Goal: Transaction & Acquisition: Obtain resource

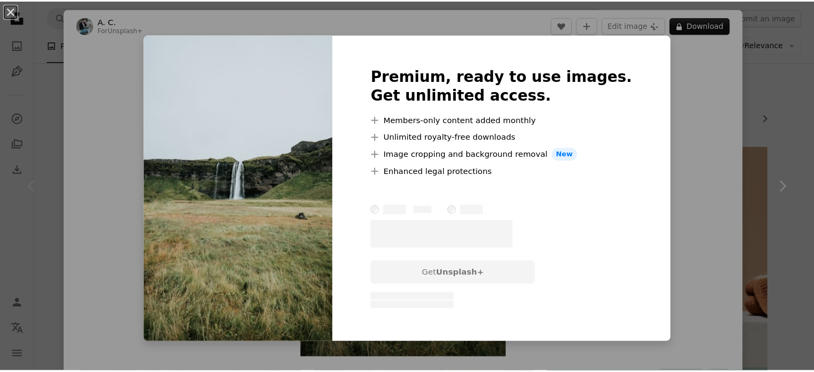
scroll to position [107, 0]
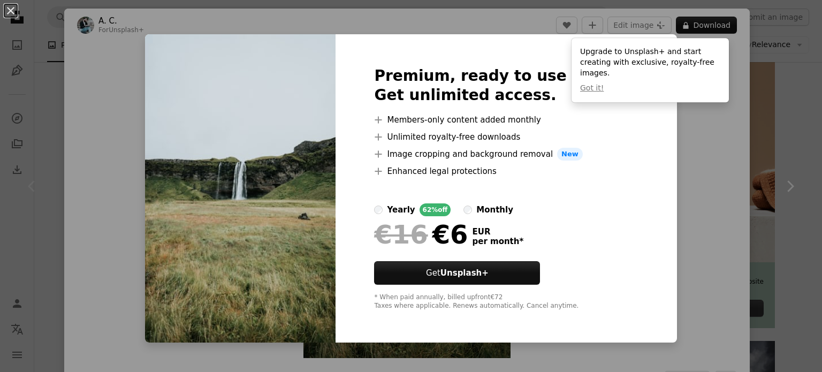
click at [687, 122] on div "An X shape Premium, ready to use images. Get unlimited access. A plus sign Memb…" at bounding box center [411, 186] width 822 height 372
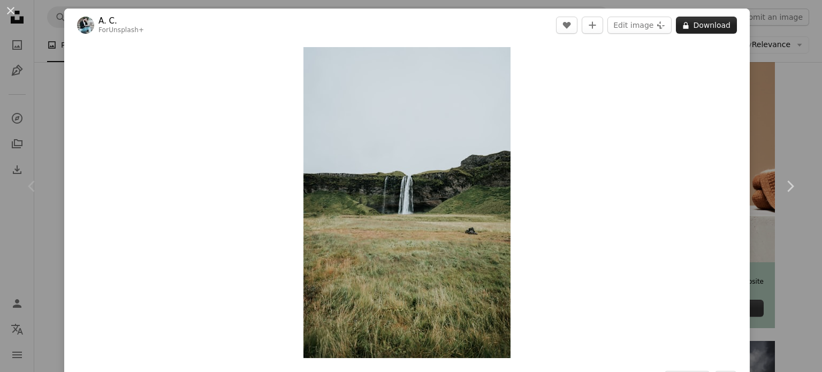
click at [695, 25] on button "A lock Download" at bounding box center [706, 25] width 61 height 17
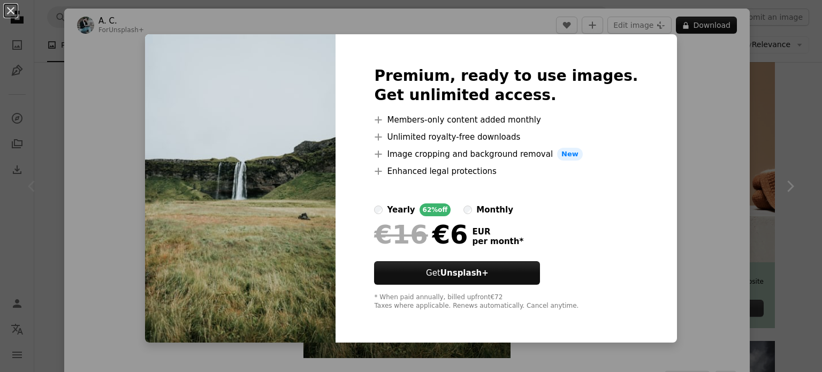
drag, startPoint x: 52, startPoint y: 89, endPoint x: 38, endPoint y: 71, distance: 22.8
click at [49, 83] on div "An X shape Premium, ready to use images. Get unlimited access. A plus sign Memb…" at bounding box center [411, 186] width 822 height 372
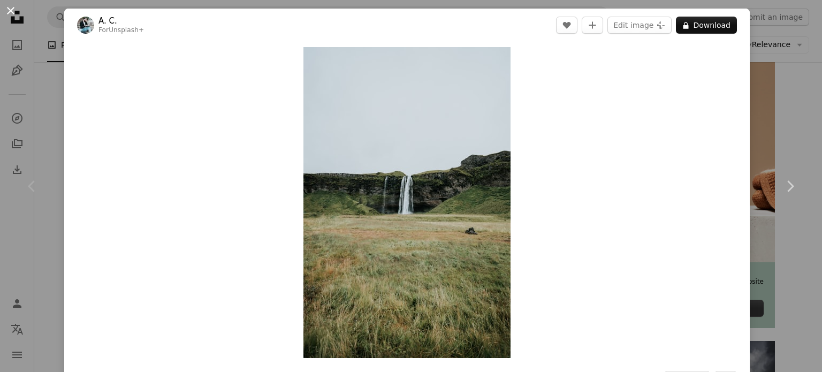
click at [11, 14] on button "An X shape" at bounding box center [10, 10] width 13 height 13
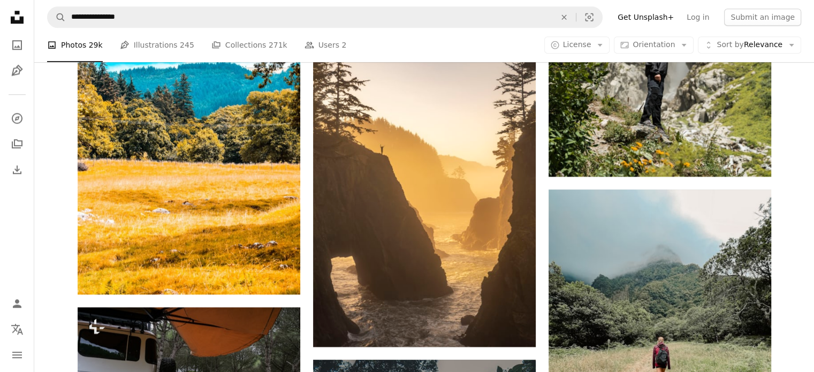
scroll to position [1071, 0]
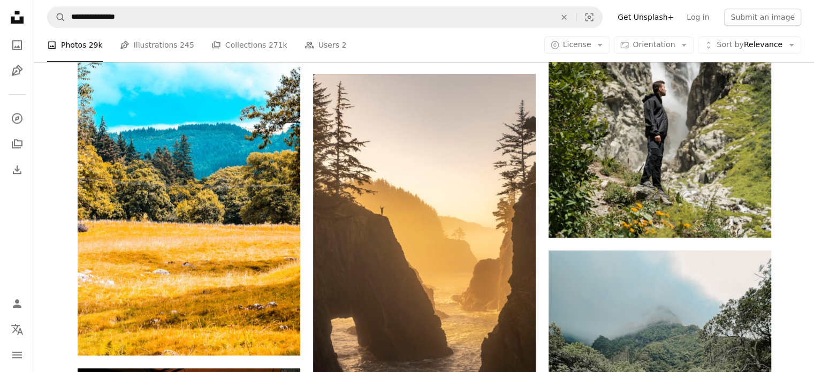
click at [80, 49] on li "A photo Photos 29k" at bounding box center [75, 45] width 56 height 34
click at [71, 47] on li "A photo Photos 29k" at bounding box center [75, 45] width 56 height 34
click at [13, 42] on icon "Photos" at bounding box center [17, 45] width 10 height 10
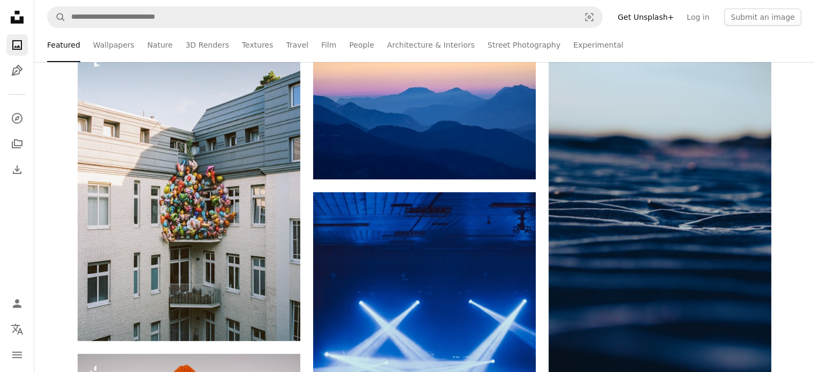
scroll to position [268, 0]
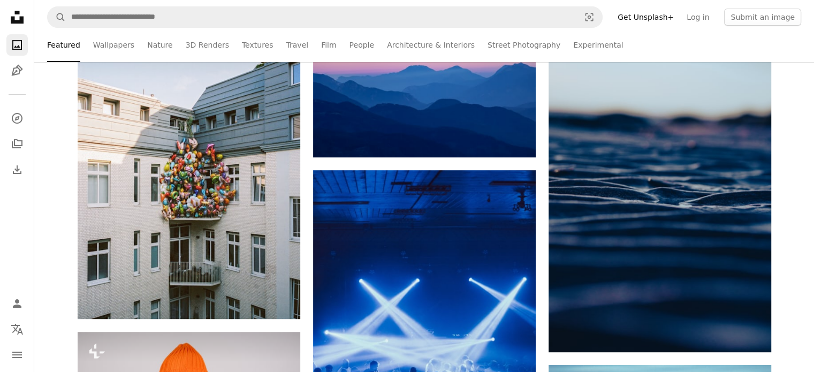
click at [13, 18] on icon at bounding box center [17, 17] width 13 height 13
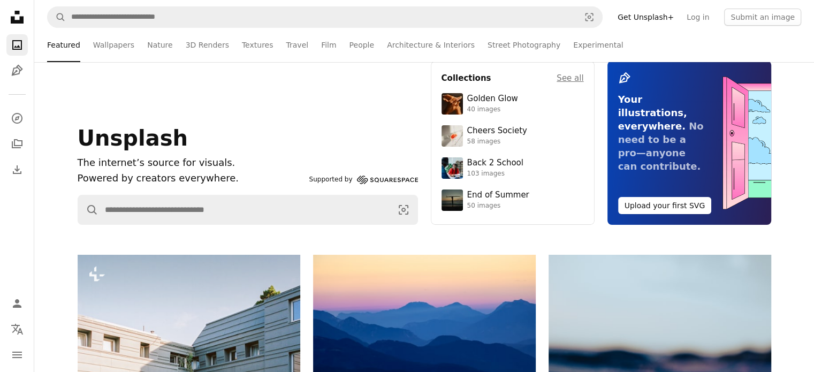
scroll to position [0, 0]
